Goal: Transaction & Acquisition: Purchase product/service

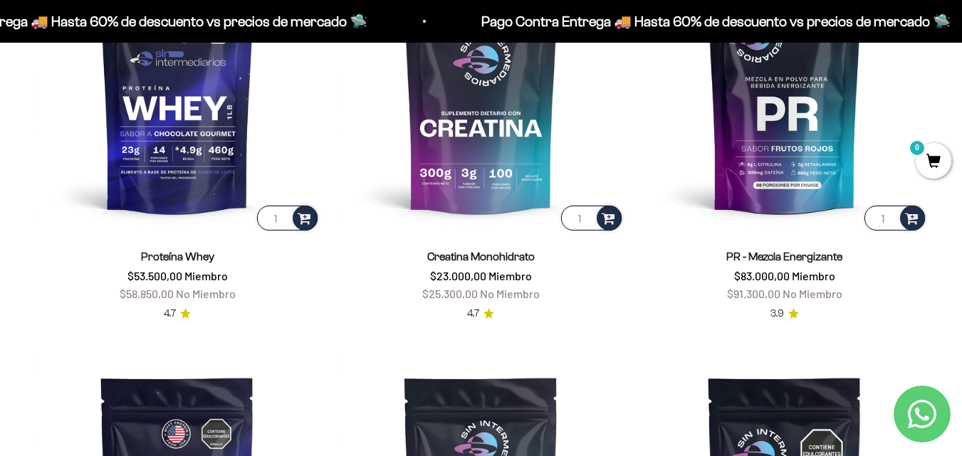
scroll to position [584, 0]
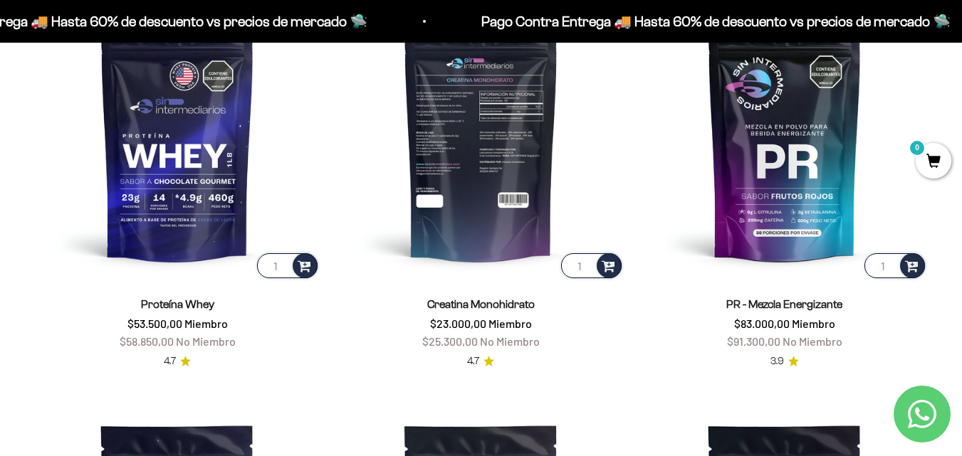
click at [505, 169] on img at bounding box center [480, 137] width 286 height 286
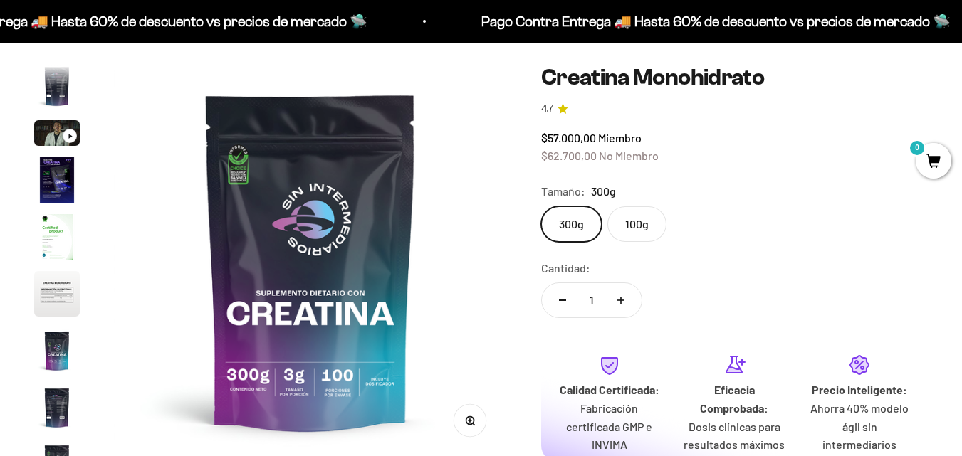
scroll to position [0, 3211]
click at [637, 230] on label "100g" at bounding box center [636, 224] width 59 height 36
click at [541, 206] on input "100g" at bounding box center [540, 206] width 1 height 1
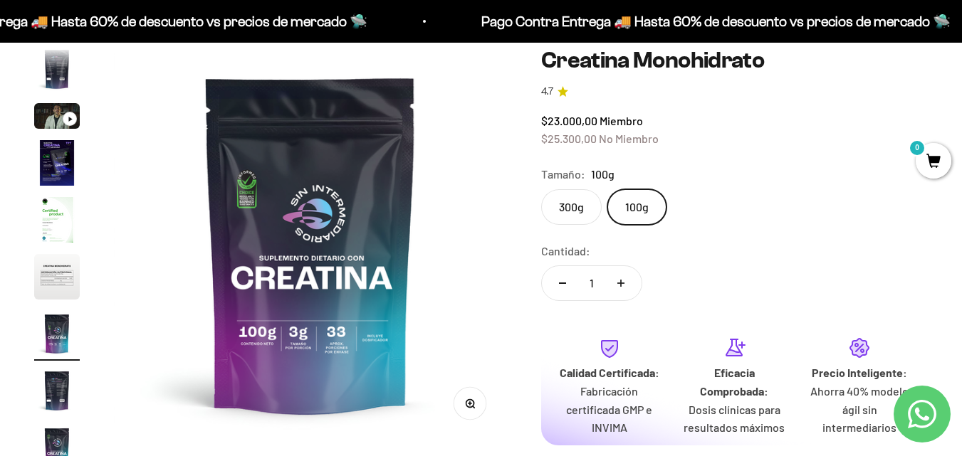
scroll to position [135, 0]
click at [578, 207] on label "300g" at bounding box center [571, 208] width 60 height 36
click at [541, 190] on input "300g" at bounding box center [540, 189] width 1 height 1
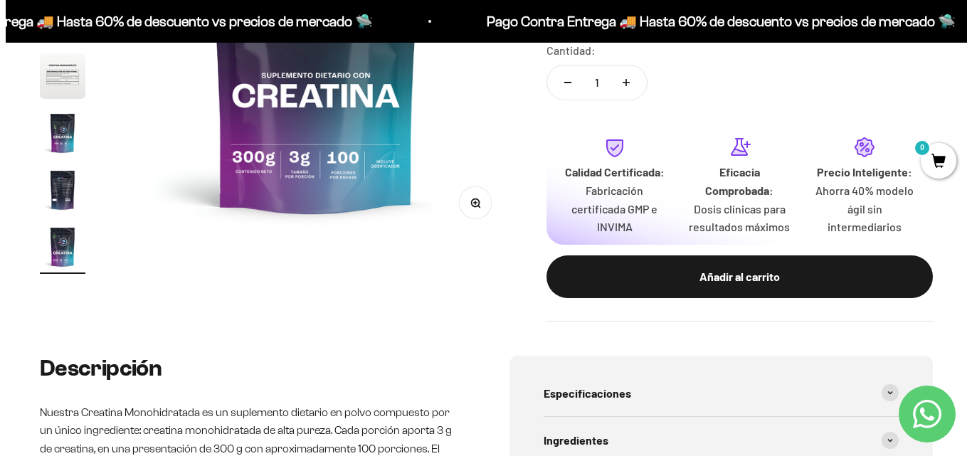
scroll to position [335, 0]
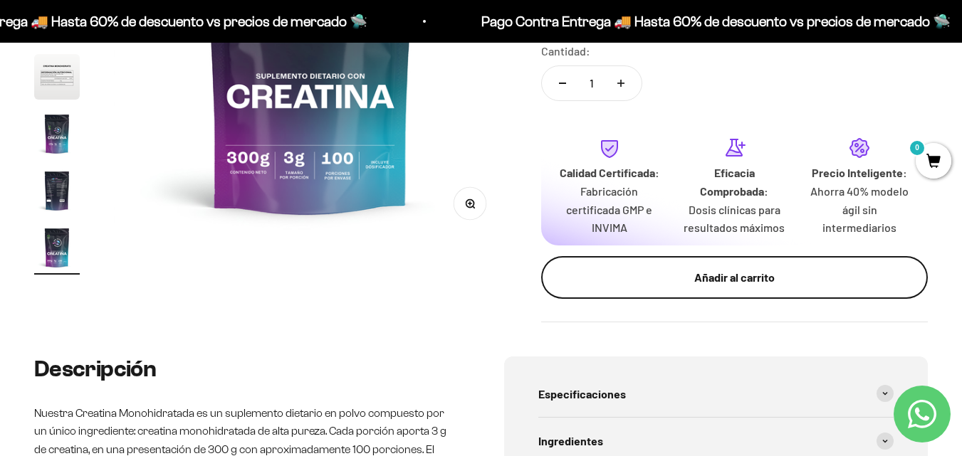
click at [710, 278] on div "Añadir al carrito" at bounding box center [734, 277] width 330 height 19
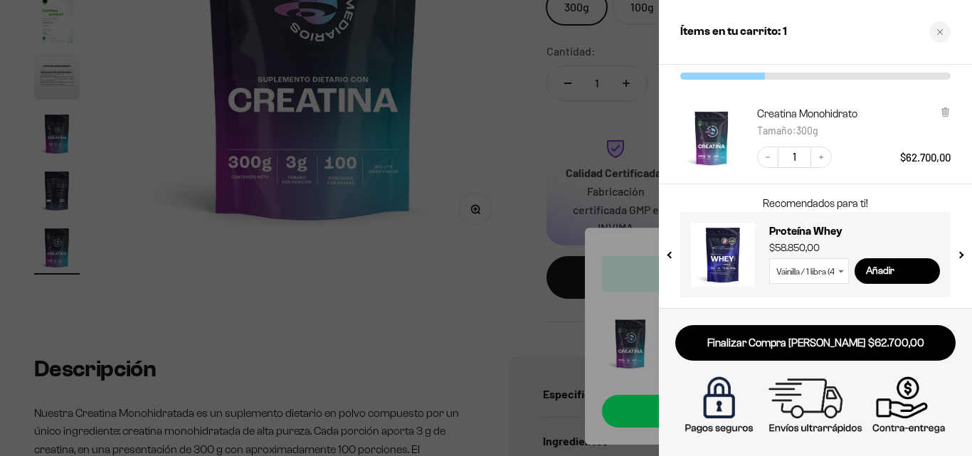
scroll to position [0, 0]
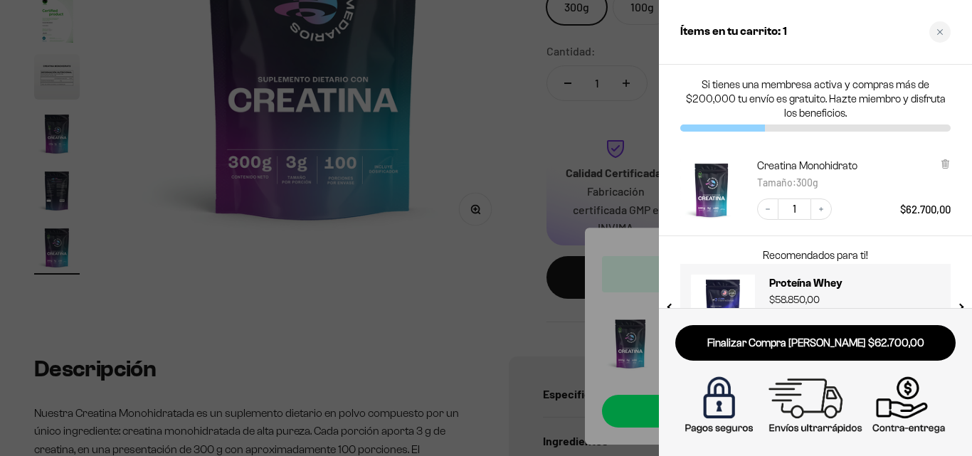
click at [702, 194] on img "Creatina Monohidrato - 300g" at bounding box center [711, 190] width 63 height 63
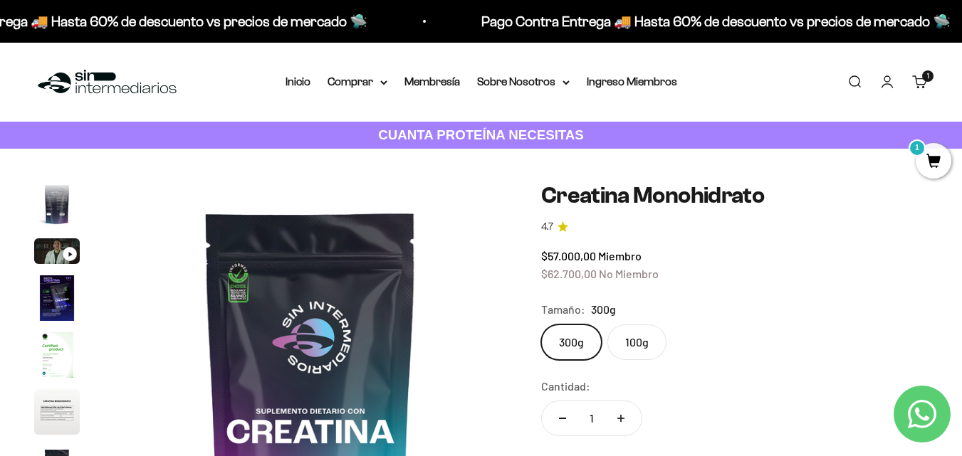
click at [930, 158] on span "1" at bounding box center [933, 161] width 36 height 36
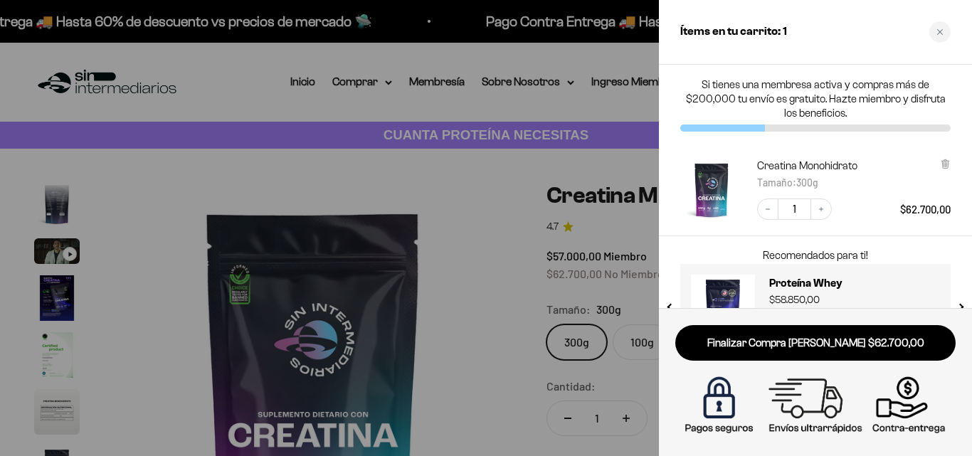
scroll to position [52, 0]
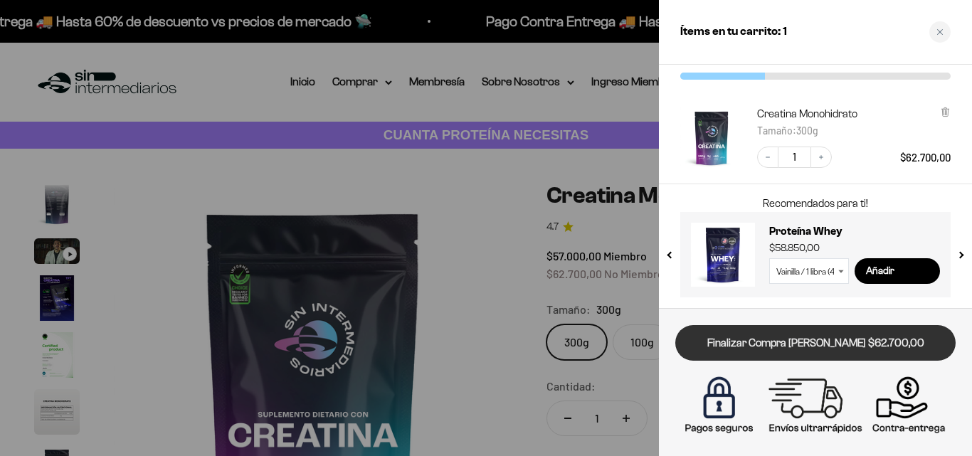
click at [789, 339] on link "Finalizar Compra [PERSON_NAME] $62.700,00" at bounding box center [815, 343] width 280 height 36
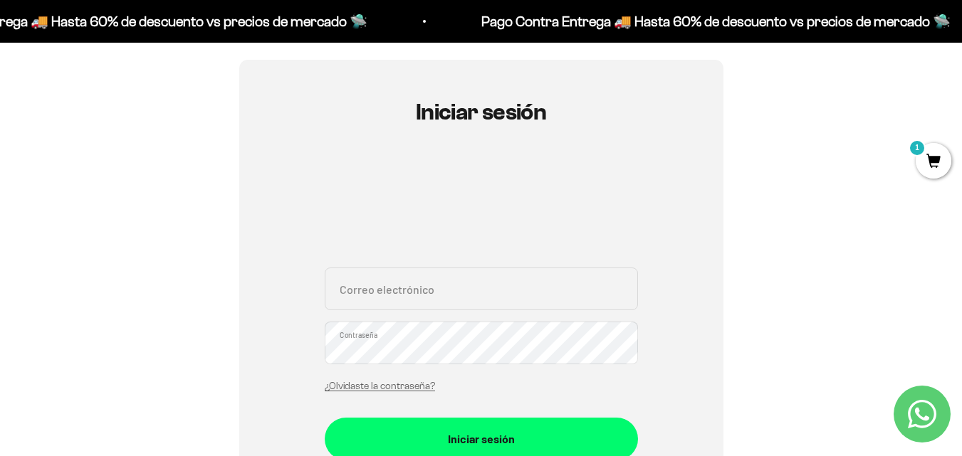
scroll to position [117, 0]
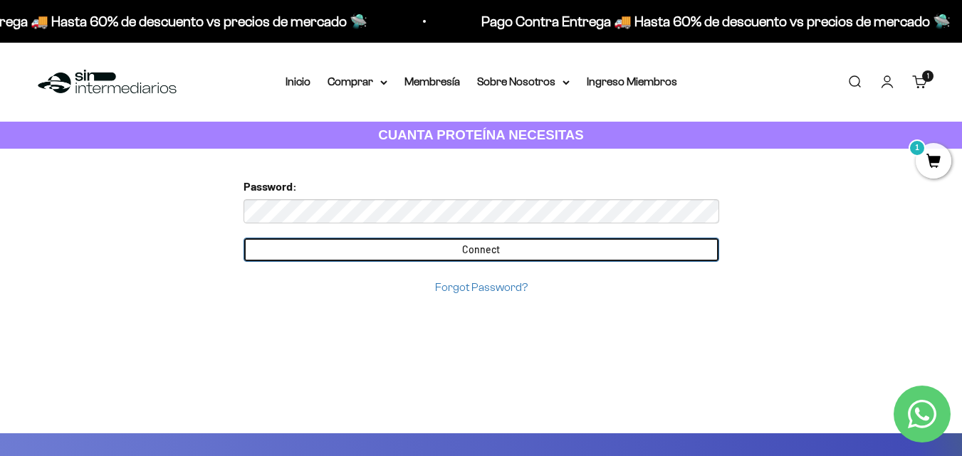
click at [527, 246] on input "Connect" at bounding box center [480, 250] width 475 height 24
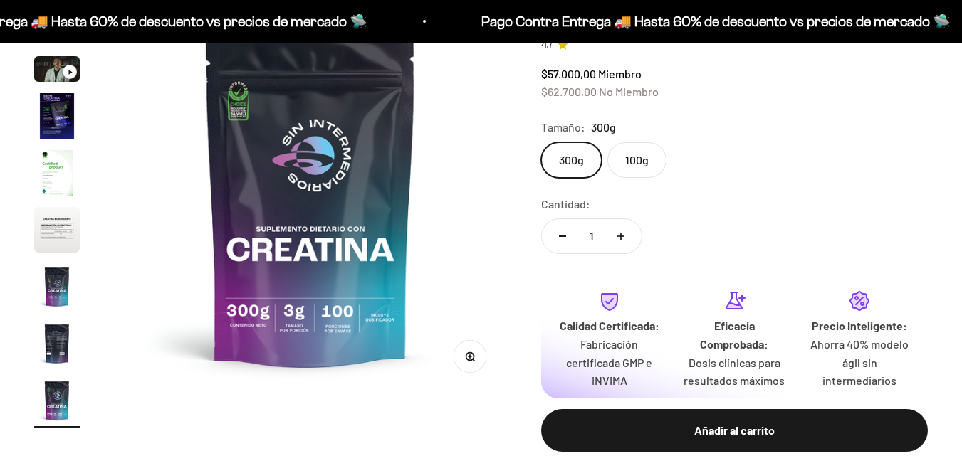
scroll to position [182, 0]
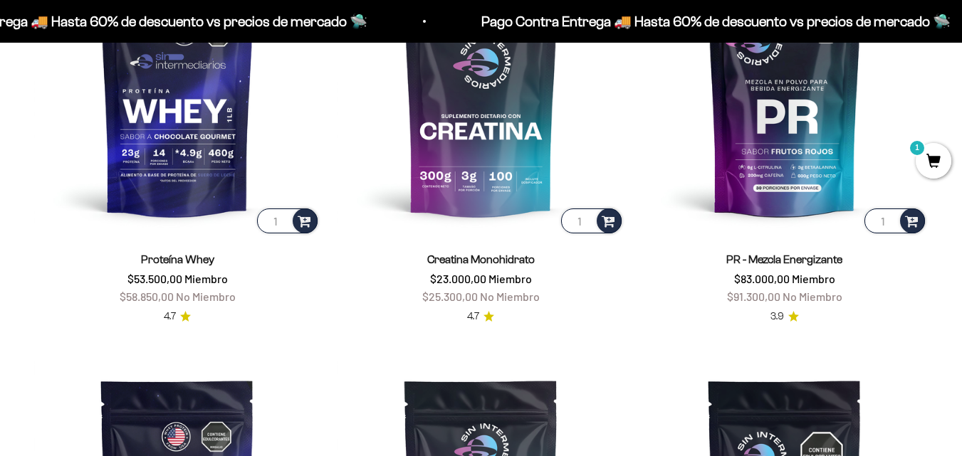
scroll to position [625, 0]
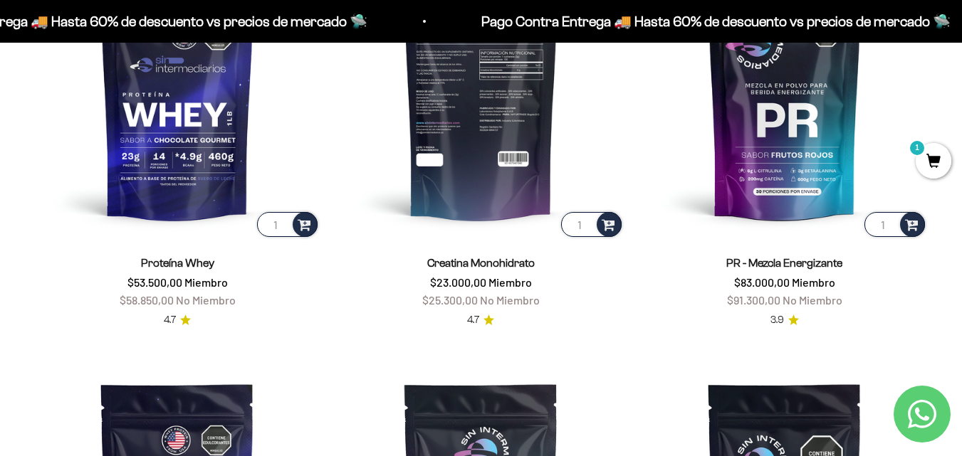
click at [490, 159] on img at bounding box center [480, 96] width 286 height 286
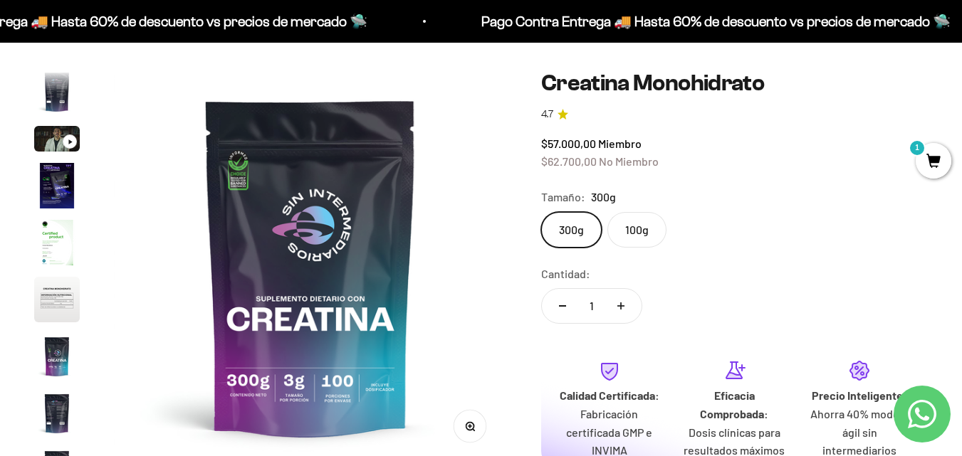
scroll to position [114, 0]
